Goal: Transaction & Acquisition: Purchase product/service

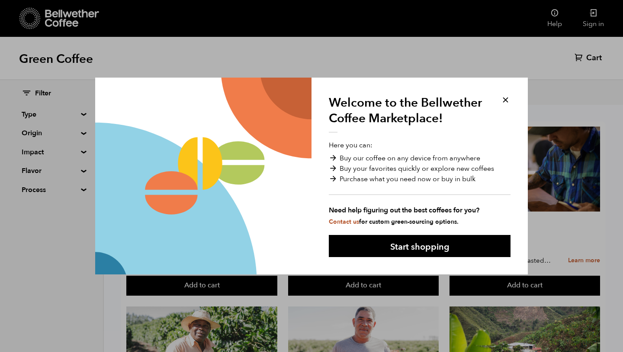
click at [513, 99] on div "Welcome to the Bellwether Coffee Marketplace! Here you can: Buy our coffee on a…" at bounding box center [420, 175] width 216 height 197
click at [500, 99] on div "Welcome to the Bellwether Coffee Marketplace! Here you can: Buy our coffee on a…" at bounding box center [420, 175] width 216 height 197
click at [505, 99] on button at bounding box center [506, 100] width 10 height 10
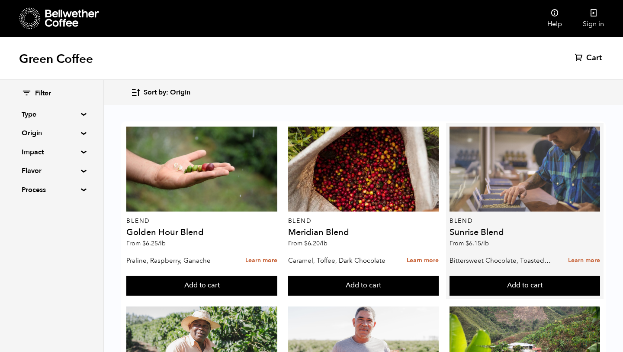
scroll to position [26, 0]
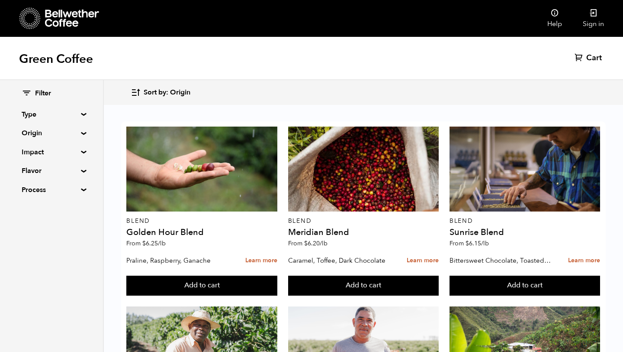
click at [81, 189] on summary "Process" at bounding box center [52, 189] width 60 height 10
click at [80, 171] on summary "Flavor" at bounding box center [52, 170] width 60 height 10
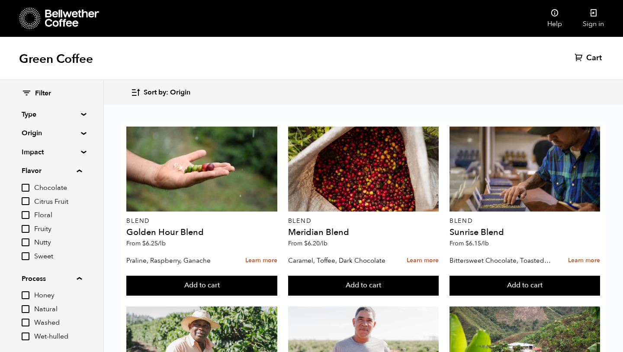
click at [80, 152] on summary "Impact" at bounding box center [52, 152] width 60 height 10
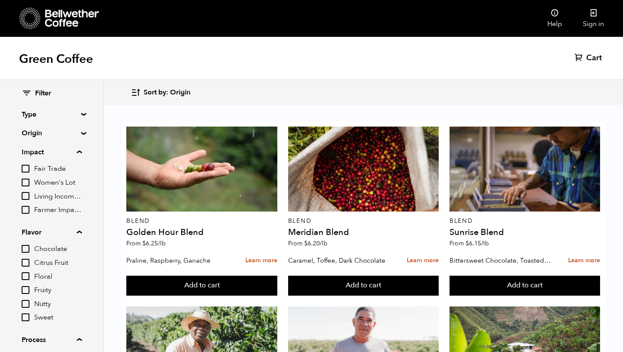
click at [81, 134] on summary "Origin" at bounding box center [52, 133] width 60 height 10
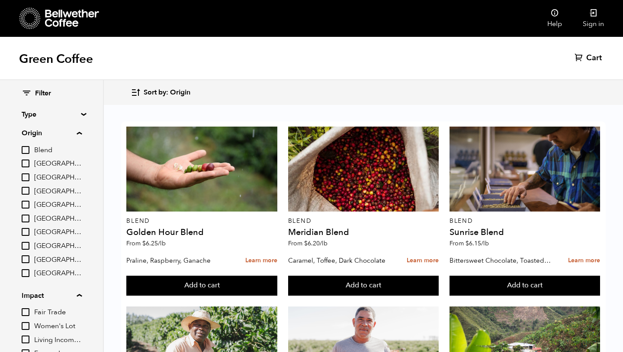
click at [79, 118] on div "Filter Type Blend Single Origin Decaf Seasonal Year Round Origin Blend [GEOGRAP…" at bounding box center [51, 318] width 103 height 477
click at [81, 114] on summary "Type" at bounding box center [52, 114] width 60 height 10
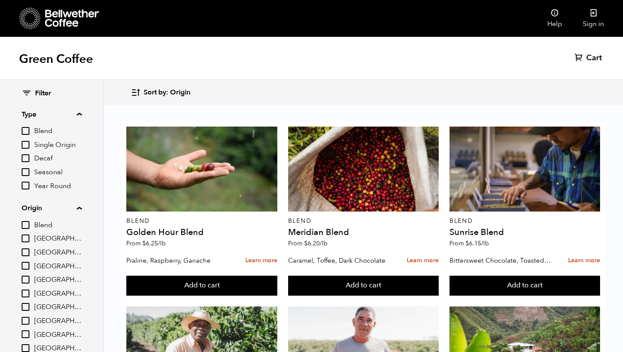
click at [54, 184] on span "Year Round" at bounding box center [58, 186] width 48 height 10
click at [0, 0] on input "Year Round" at bounding box center [0, 0] width 0 height 0
checkbox input "true"
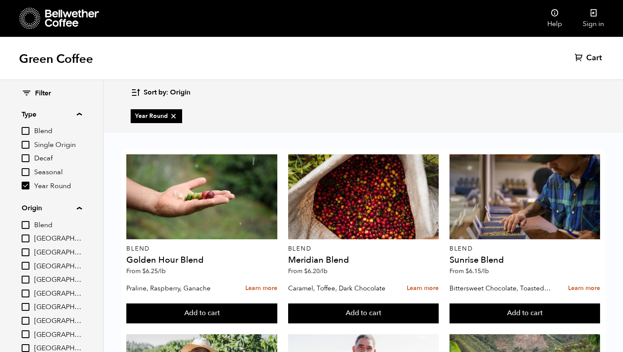
scroll to position [0, 0]
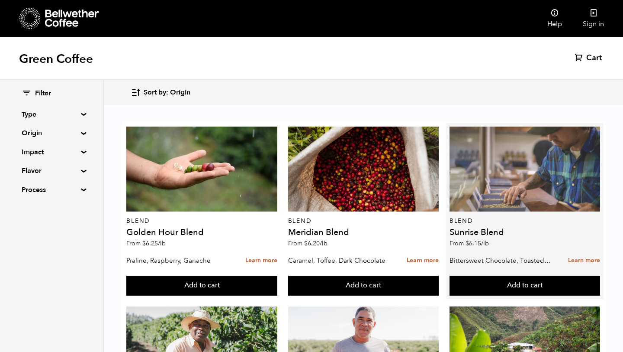
click at [542, 152] on div at bounding box center [525, 168] width 151 height 85
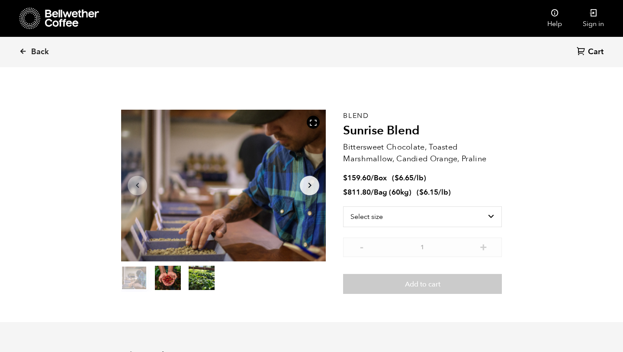
scroll to position [377, 371]
click at [410, 219] on select "Select size Bag (60kg) (132 lbs) Box (24 lbs)" at bounding box center [422, 216] width 159 height 21
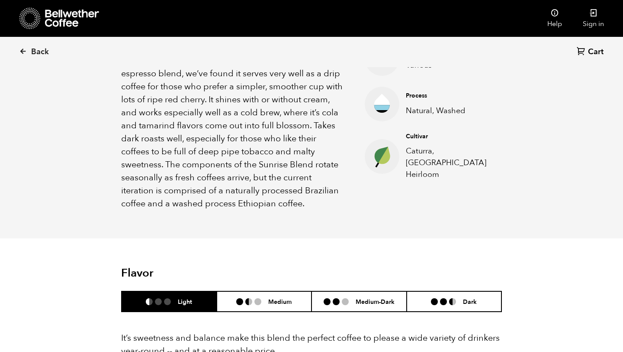
scroll to position [0, 0]
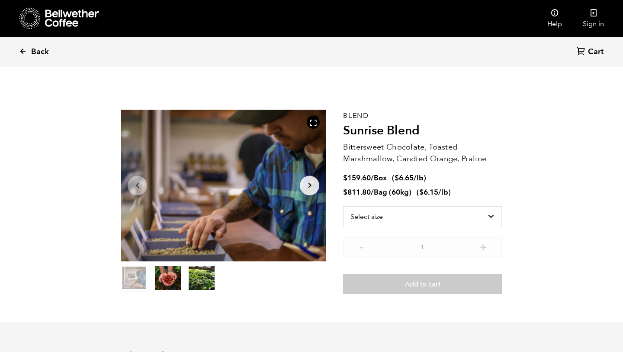
click at [26, 55] on icon at bounding box center [23, 51] width 8 height 8
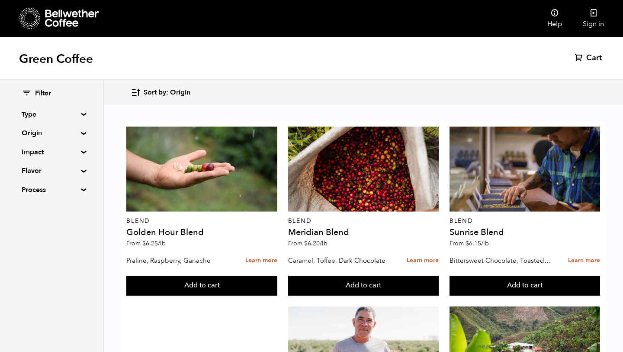
click at [81, 115] on summary "Type" at bounding box center [52, 114] width 60 height 10
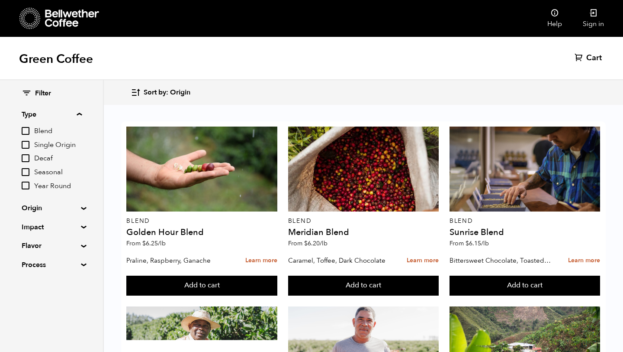
click at [48, 186] on span "Year Round" at bounding box center [58, 186] width 48 height 10
click at [0, 0] on input "Year Round" at bounding box center [0, 0] width 0 height 0
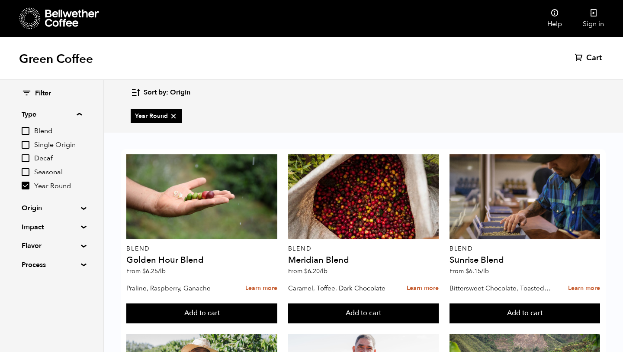
click at [78, 208] on summary "Origin" at bounding box center [52, 208] width 60 height 10
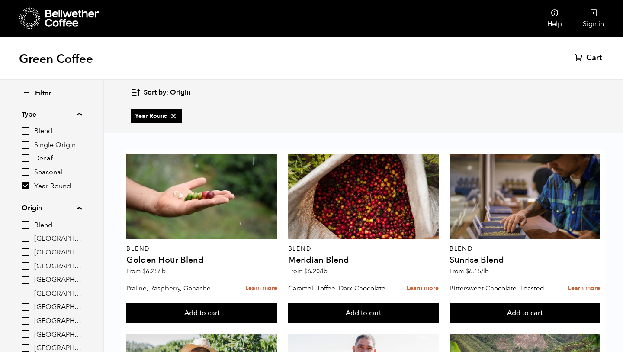
click at [80, 207] on summary "Origin" at bounding box center [52, 208] width 60 height 10
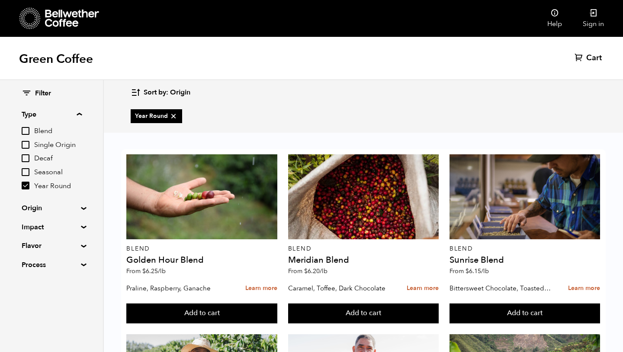
scroll to position [537, 0]
click at [29, 185] on input "Year Round" at bounding box center [26, 185] width 8 height 8
checkbox input "false"
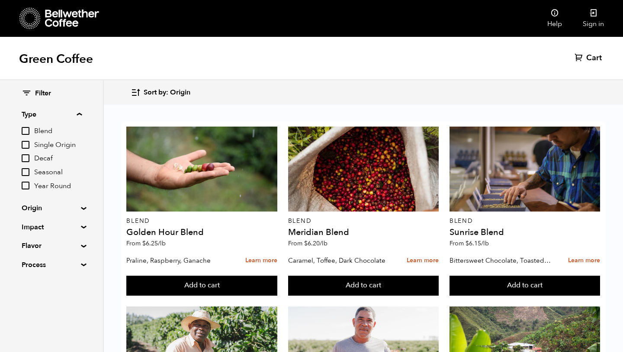
click at [29, 158] on input "Decaf" at bounding box center [26, 158] width 8 height 8
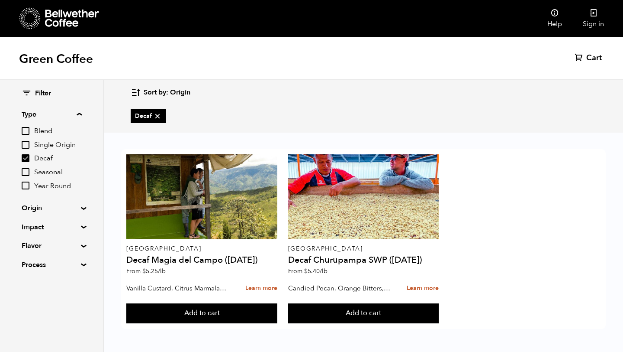
scroll to position [0, 0]
click at [29, 157] on input "Decaf" at bounding box center [26, 158] width 8 height 8
checkbox input "false"
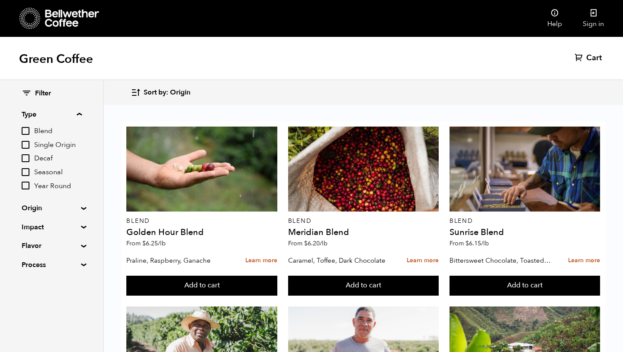
click at [28, 147] on input "Single Origin" at bounding box center [26, 145] width 8 height 8
checkbox input "true"
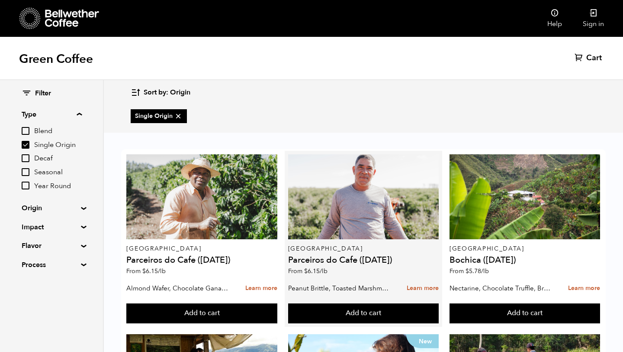
scroll to position [716, 0]
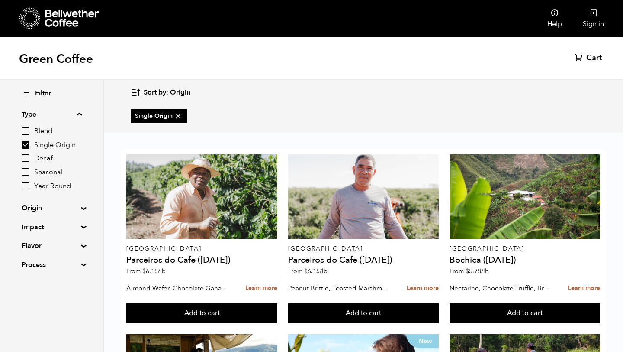
click at [28, 132] on input "Blend" at bounding box center [26, 131] width 8 height 8
checkbox input "true"
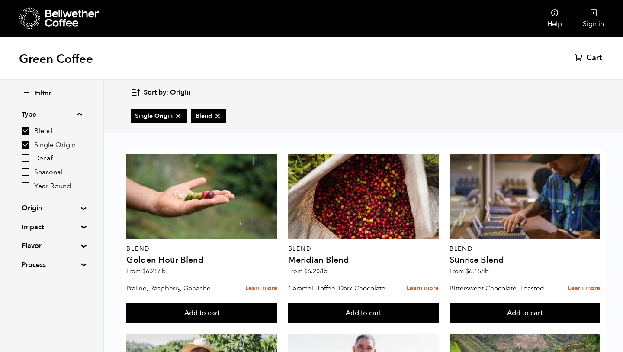
click at [27, 143] on input "Single Origin" at bounding box center [26, 145] width 8 height 8
checkbox input "false"
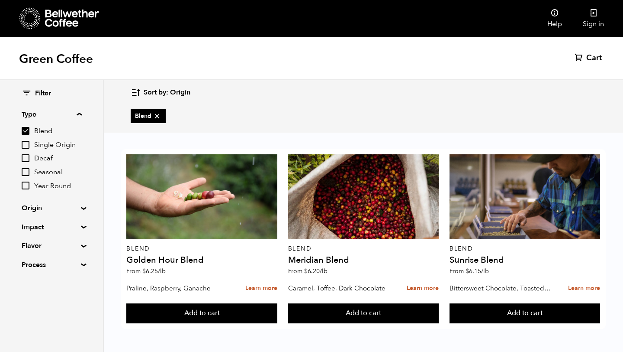
scroll to position [0, 0]
click at [59, 229] on summary "Impact" at bounding box center [52, 227] width 60 height 10
click at [58, 245] on summary "Flavor" at bounding box center [52, 245] width 60 height 10
click at [58, 244] on summary "Flavor" at bounding box center [52, 245] width 60 height 10
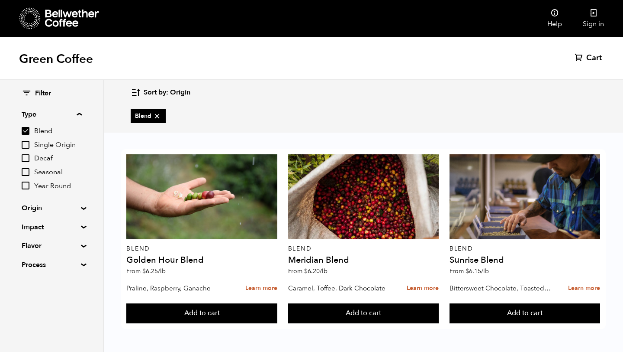
click at [60, 265] on summary "Process" at bounding box center [52, 264] width 60 height 10
